Goal: Transaction & Acquisition: Purchase product/service

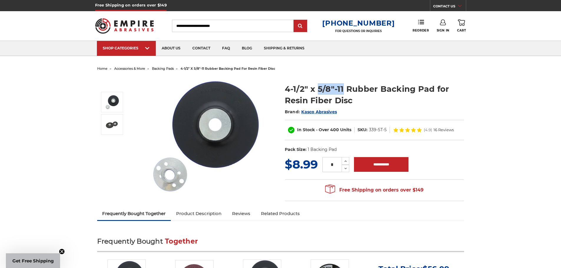
drag, startPoint x: 318, startPoint y: 87, endPoint x: 344, endPoint y: 89, distance: 25.9
click at [344, 89] on h1 "4-1/2" x 5/8"-11 Rubber Backing Pad for Resin Fiber Disc" at bounding box center [374, 94] width 179 height 23
copy h1 "5/8"-11"
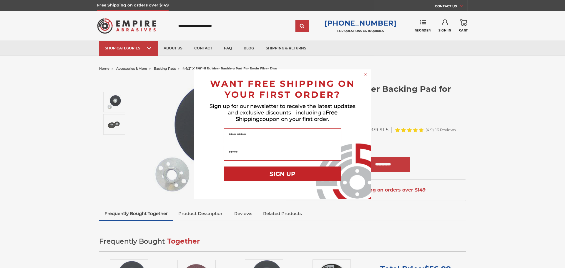
click at [367, 76] on circle "Close dialog" at bounding box center [366, 75] width 6 height 6
